Goal: Transaction & Acquisition: Download file/media

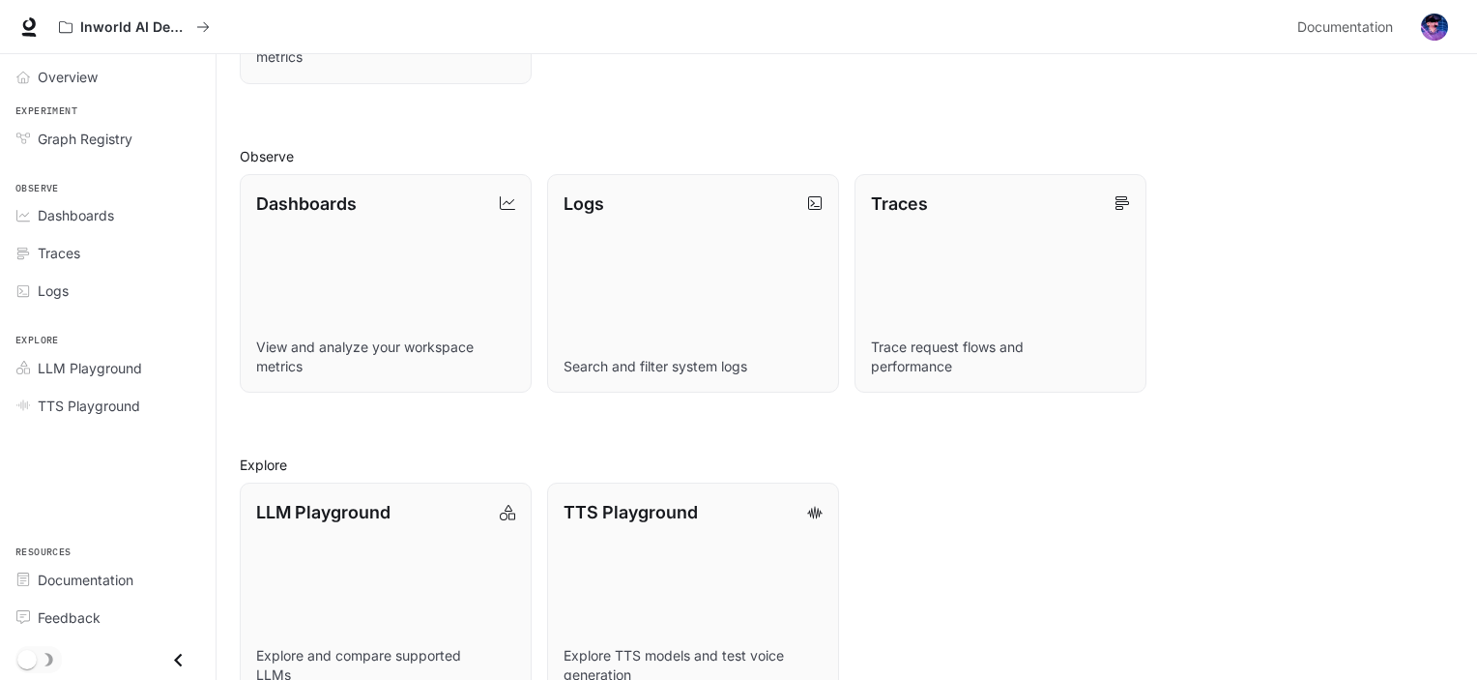
scroll to position [488, 0]
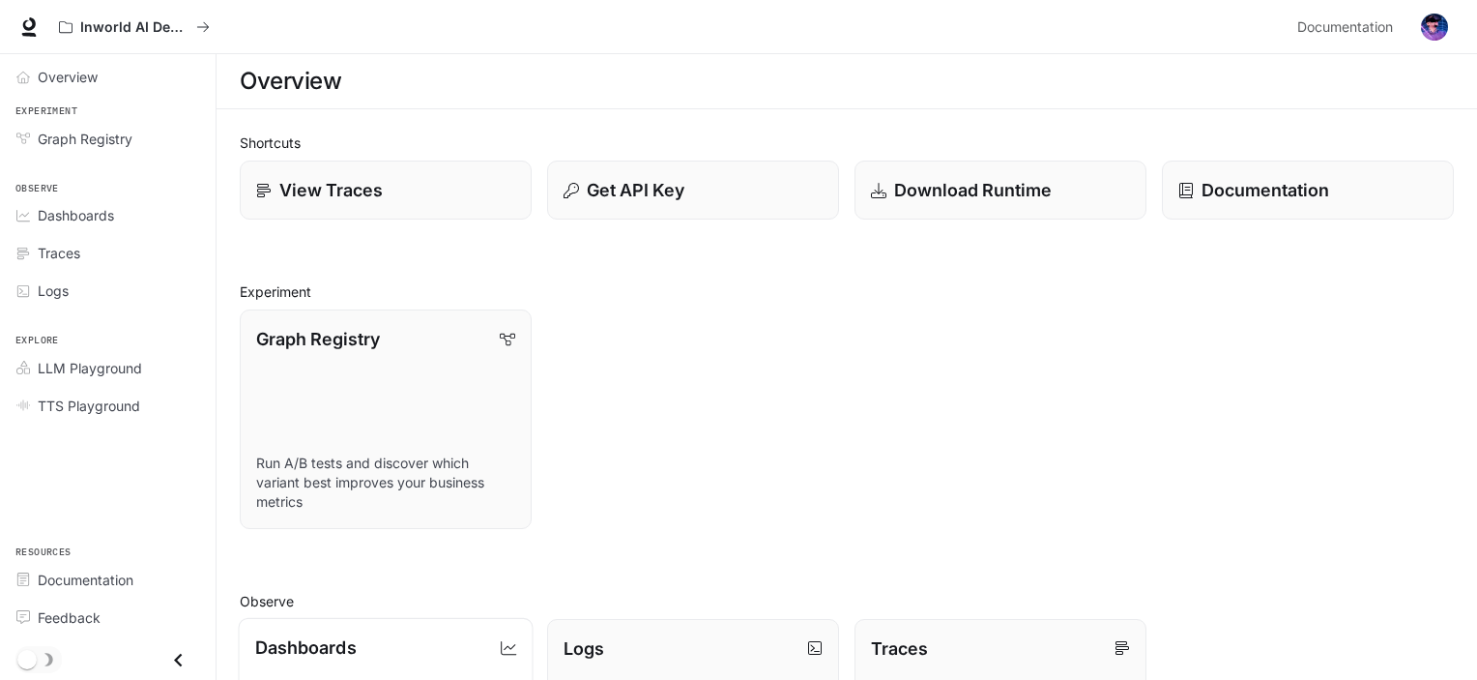
click at [402, 658] on div "Dashboards" at bounding box center [386, 647] width 262 height 26
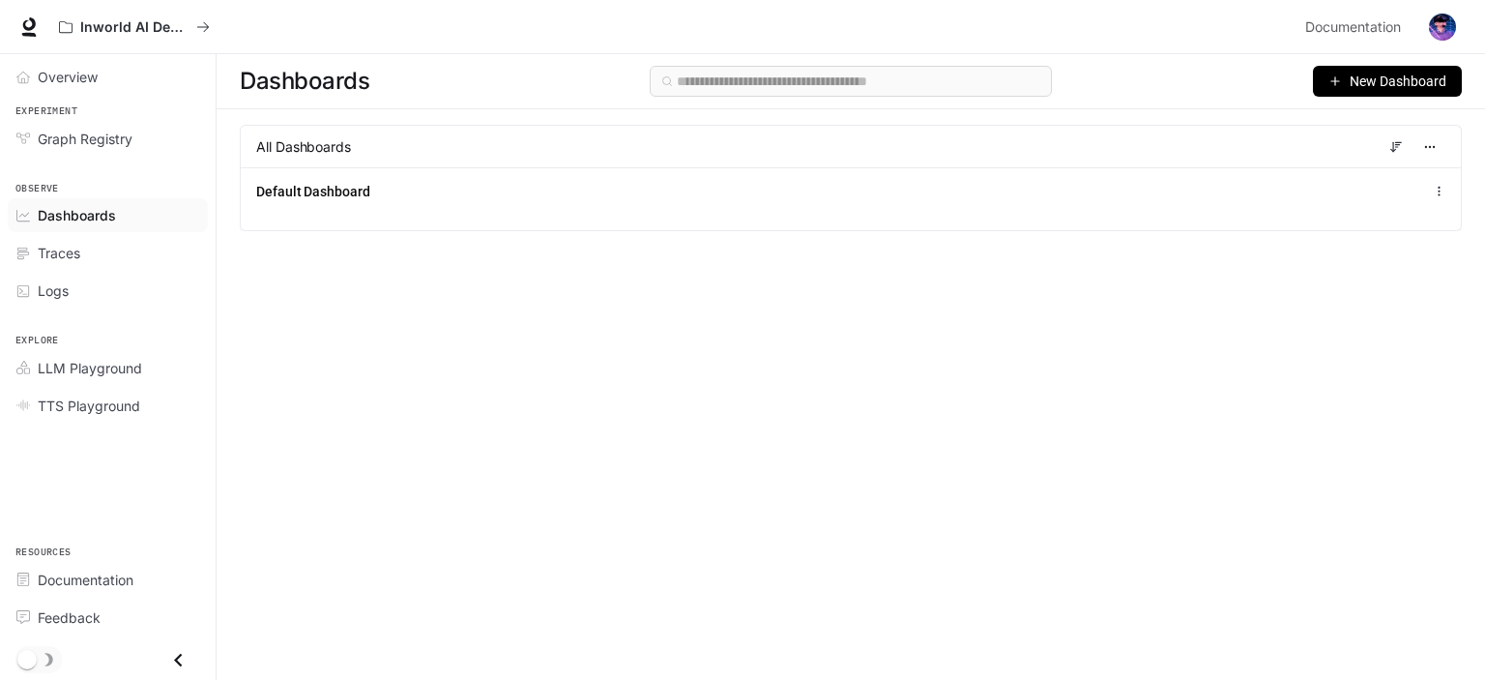
drag, startPoint x: 228, startPoint y: 254, endPoint x: 234, endPoint y: 476, distance: 221.5
click at [234, 476] on div "Dashboards New Dashboard All Dashboards Default Dashboard" at bounding box center [851, 332] width 1268 height 556
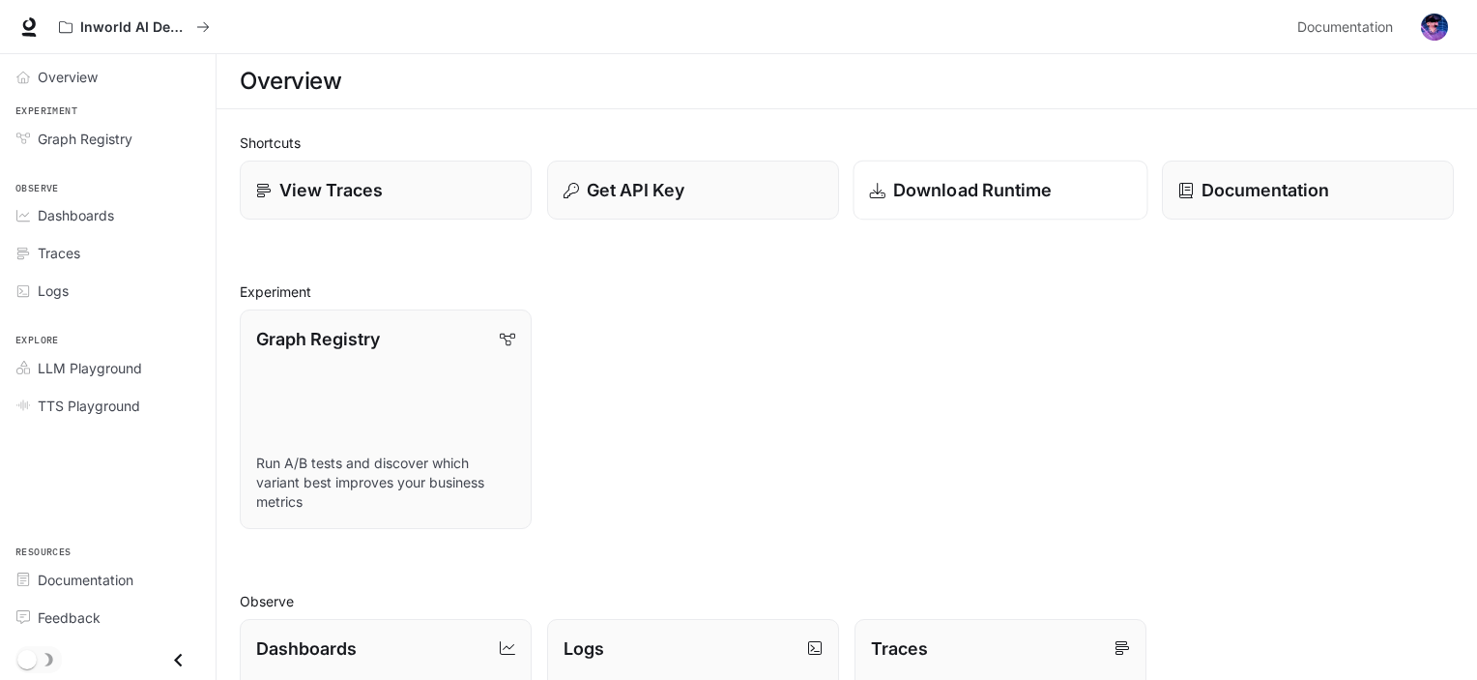
click at [962, 202] on p "Download Runtime" at bounding box center [973, 190] width 160 height 26
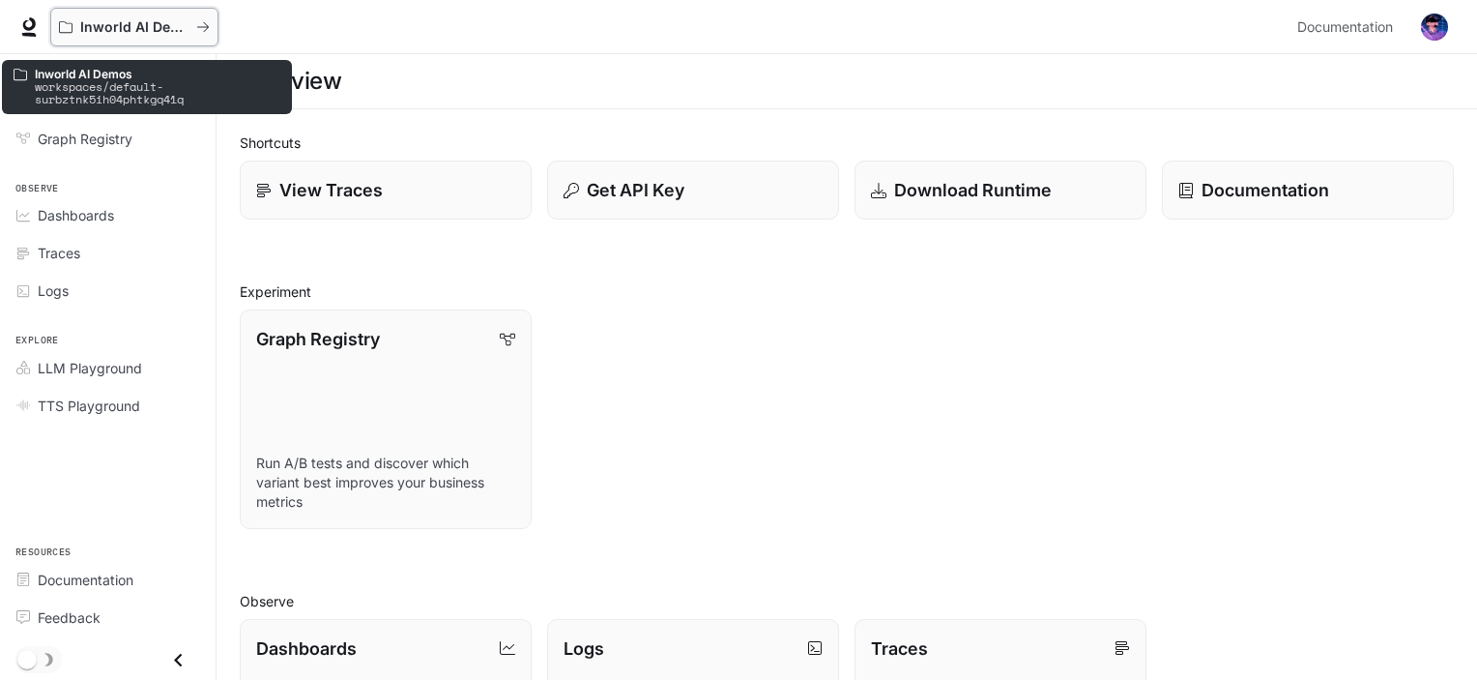
click at [169, 31] on p "Inworld AI Demos" at bounding box center [134, 27] width 108 height 16
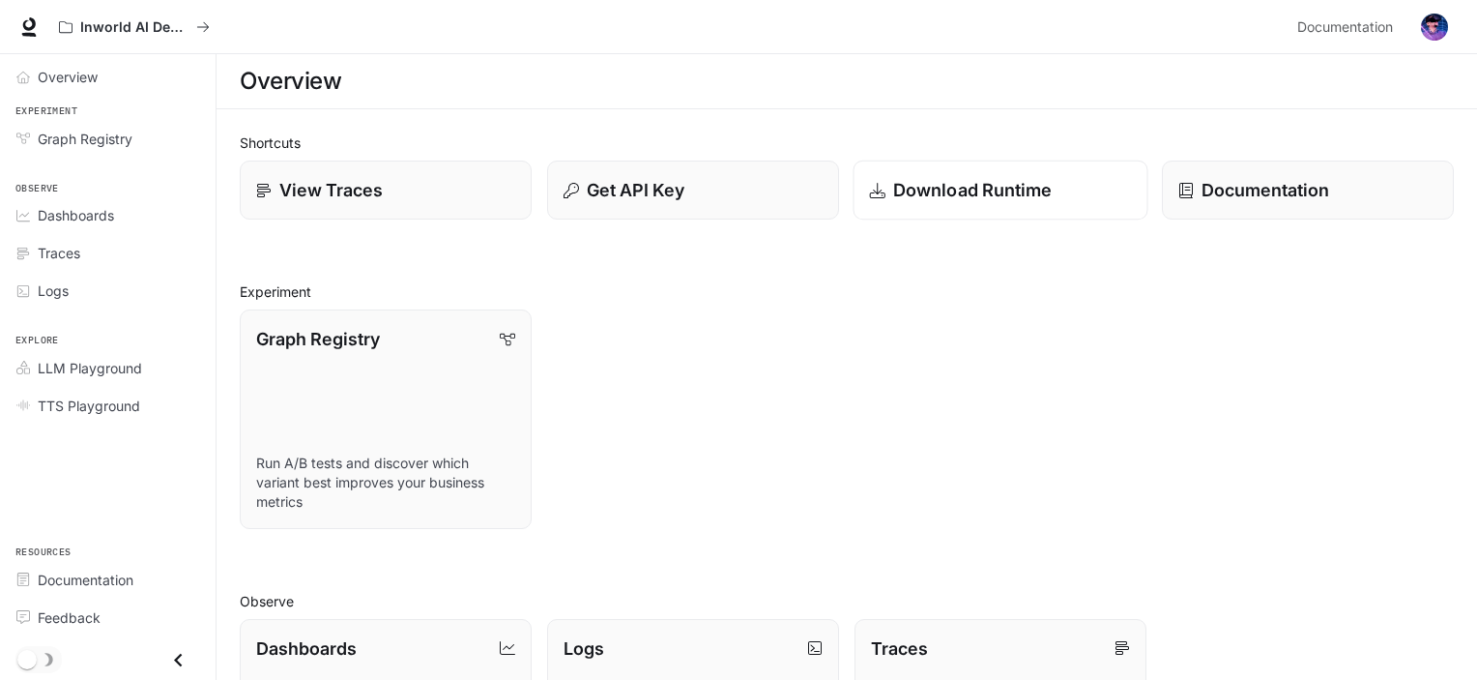
click at [996, 172] on link "Download Runtime" at bounding box center [1000, 190] width 295 height 60
